Goal: Go to known website: Access a specific website the user already knows

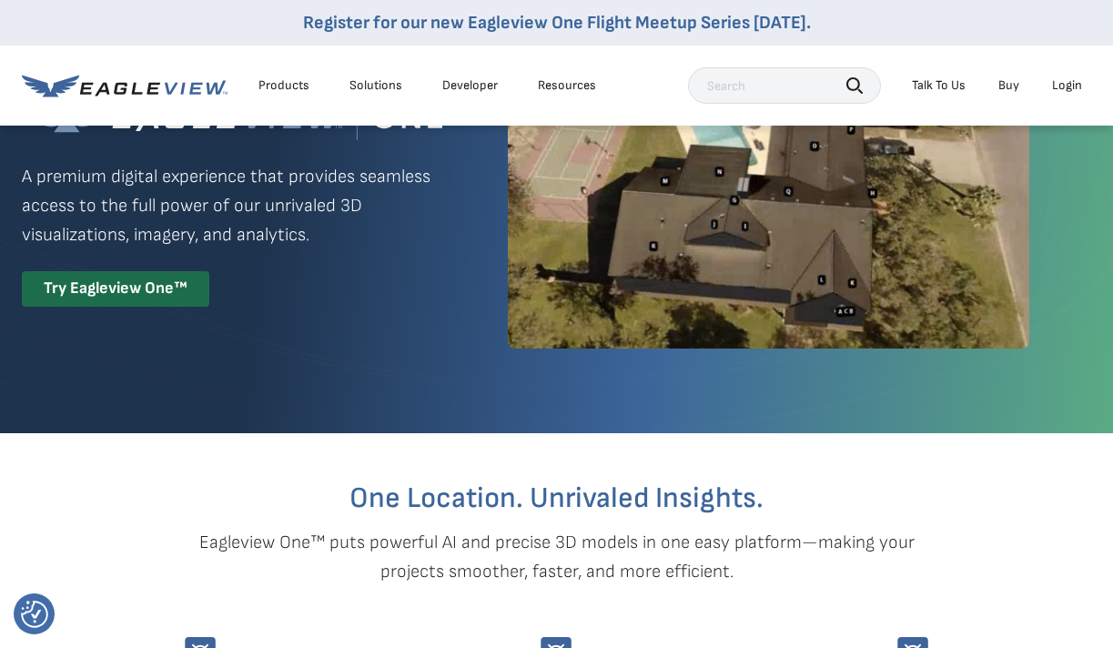
scroll to position [133, 0]
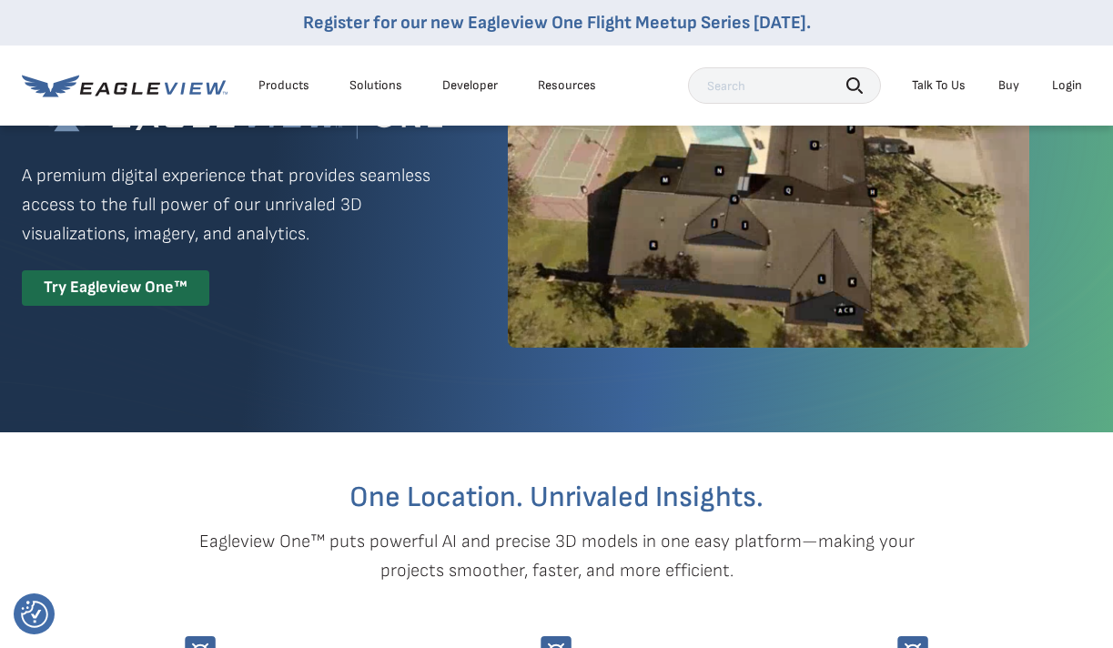
click at [1071, 79] on div "Login" at bounding box center [1067, 85] width 30 height 16
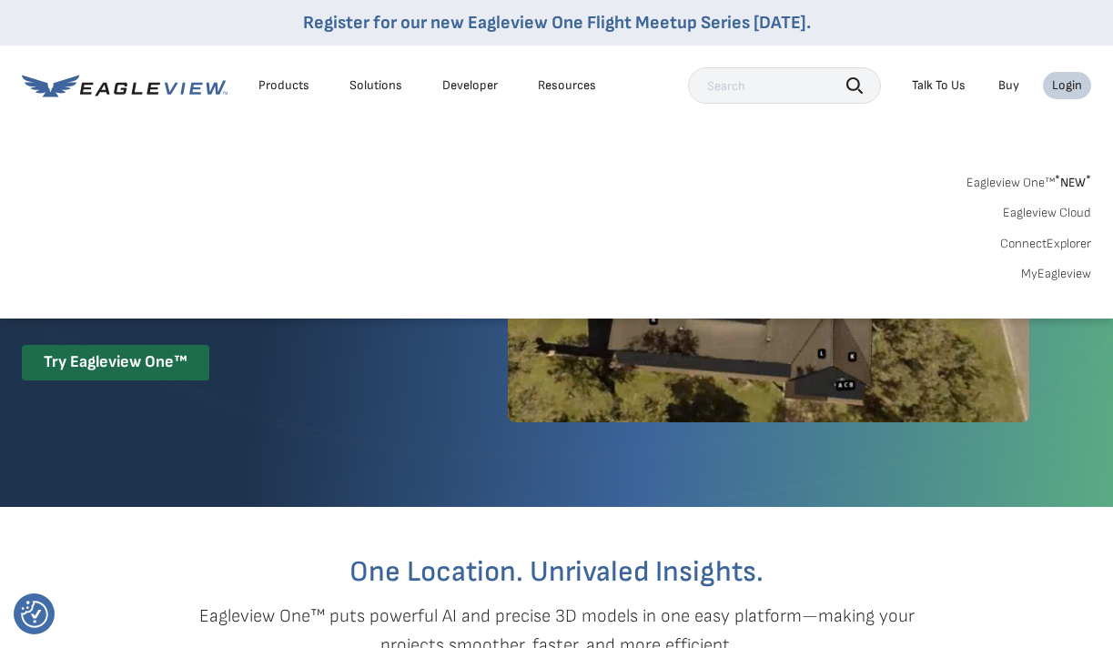
scroll to position [0, 0]
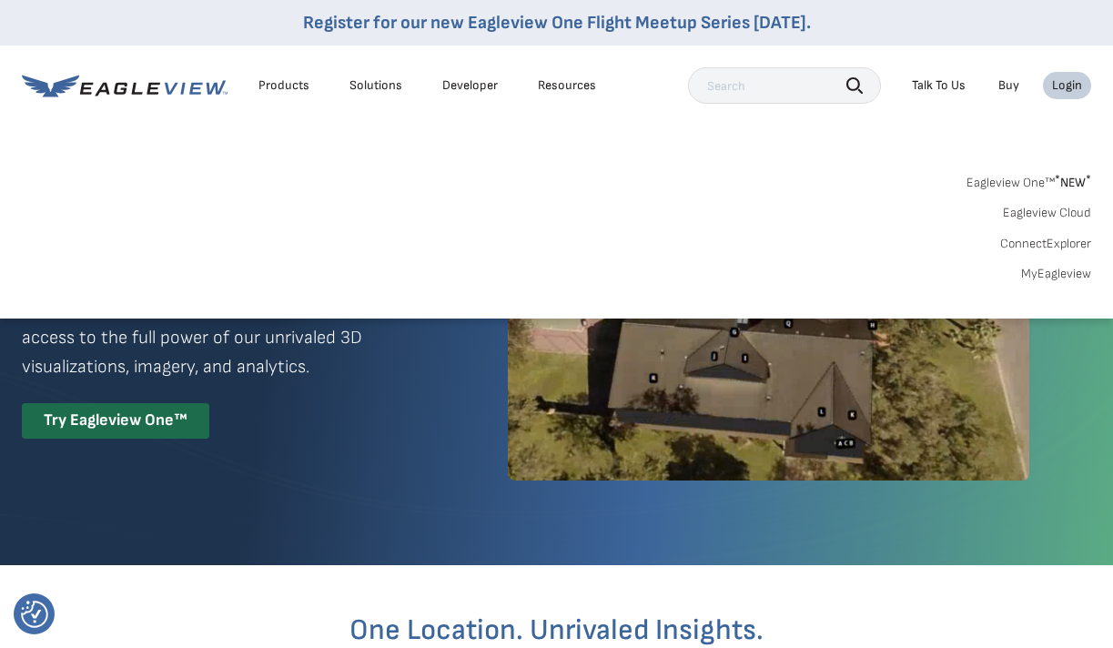
click at [1065, 90] on div "Login" at bounding box center [1067, 85] width 30 height 16
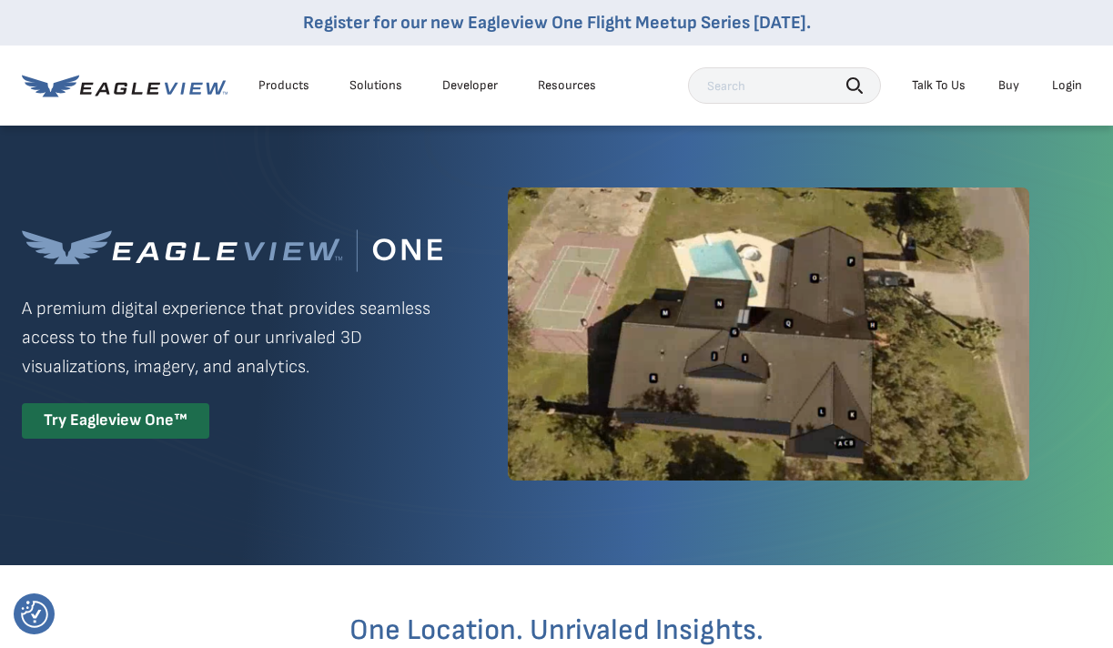
click at [1065, 90] on div "Login" at bounding box center [1067, 85] width 30 height 16
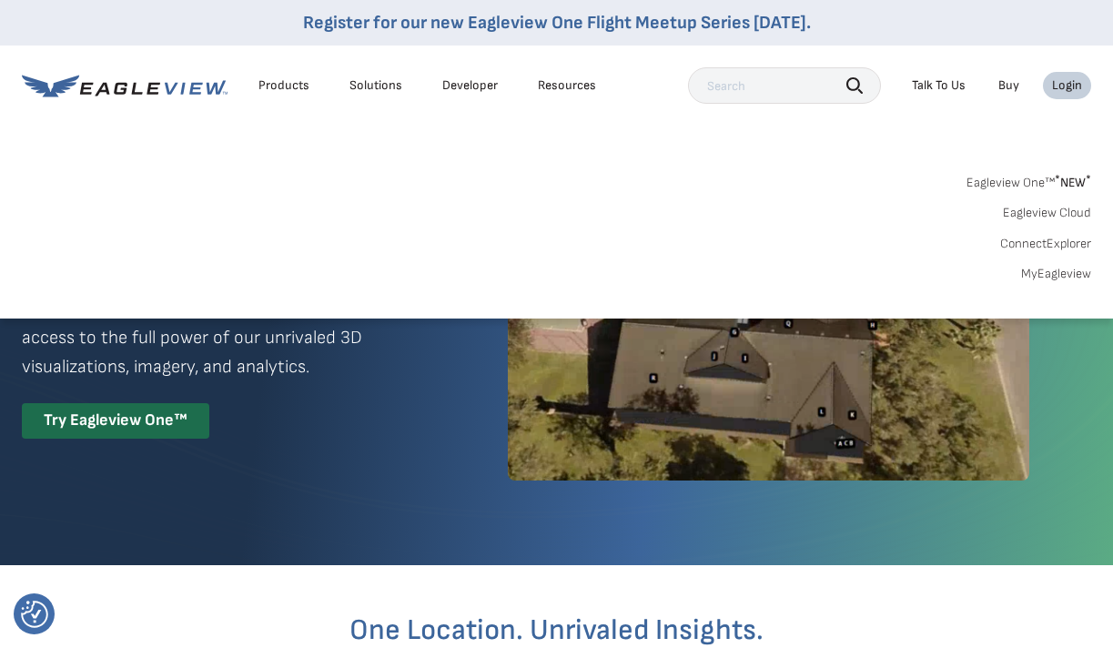
click at [1065, 278] on link "MyEagleview" at bounding box center [1056, 274] width 70 height 16
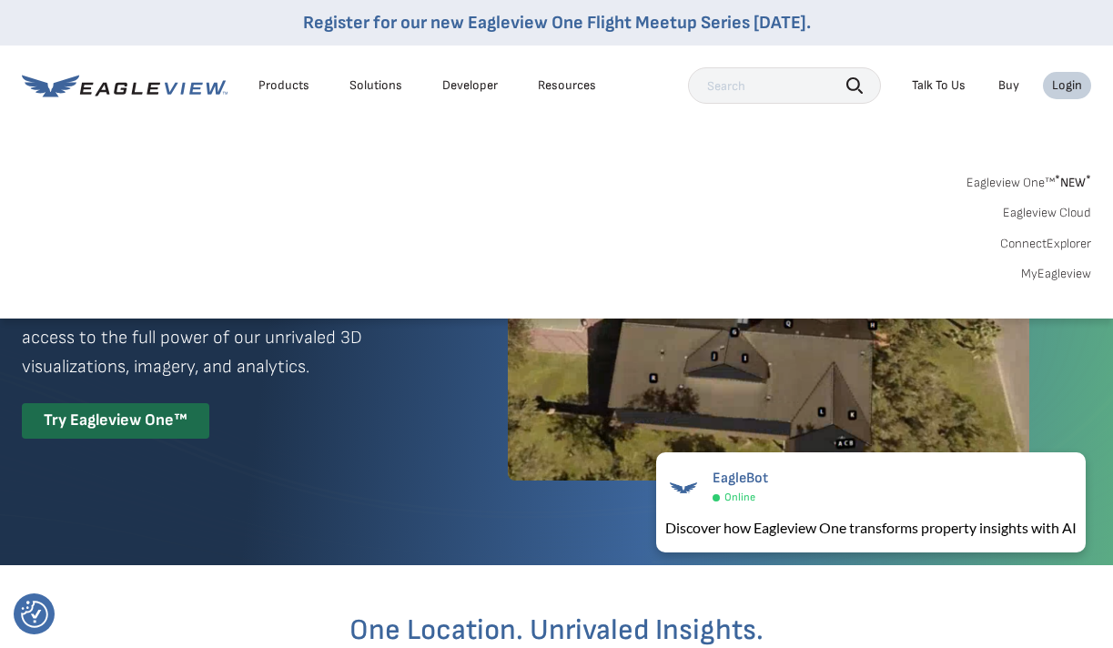
click at [1047, 184] on link "Eagleview One™ * NEW *" at bounding box center [1028, 179] width 125 height 21
